Goal: Navigation & Orientation: Find specific page/section

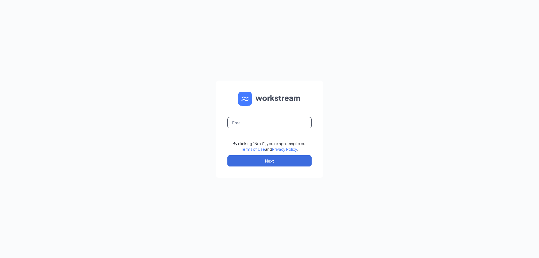
click at [265, 120] on input "text" at bounding box center [269, 122] width 84 height 11
type input "[EMAIL_ADDRESS][DOMAIN_NAME]"
click at [267, 162] on button "Next" at bounding box center [269, 160] width 84 height 11
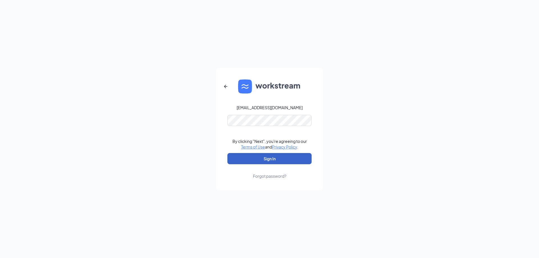
click at [264, 159] on button "Sign In" at bounding box center [269, 158] width 84 height 11
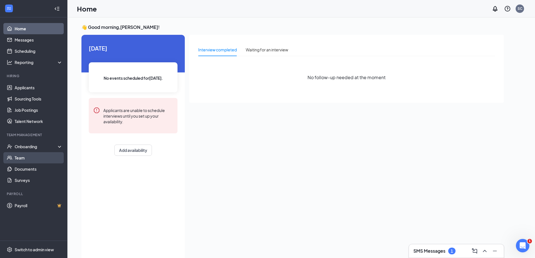
click at [18, 162] on link "Team" at bounding box center [39, 157] width 48 height 11
